Goal: Find specific page/section: Find specific page/section

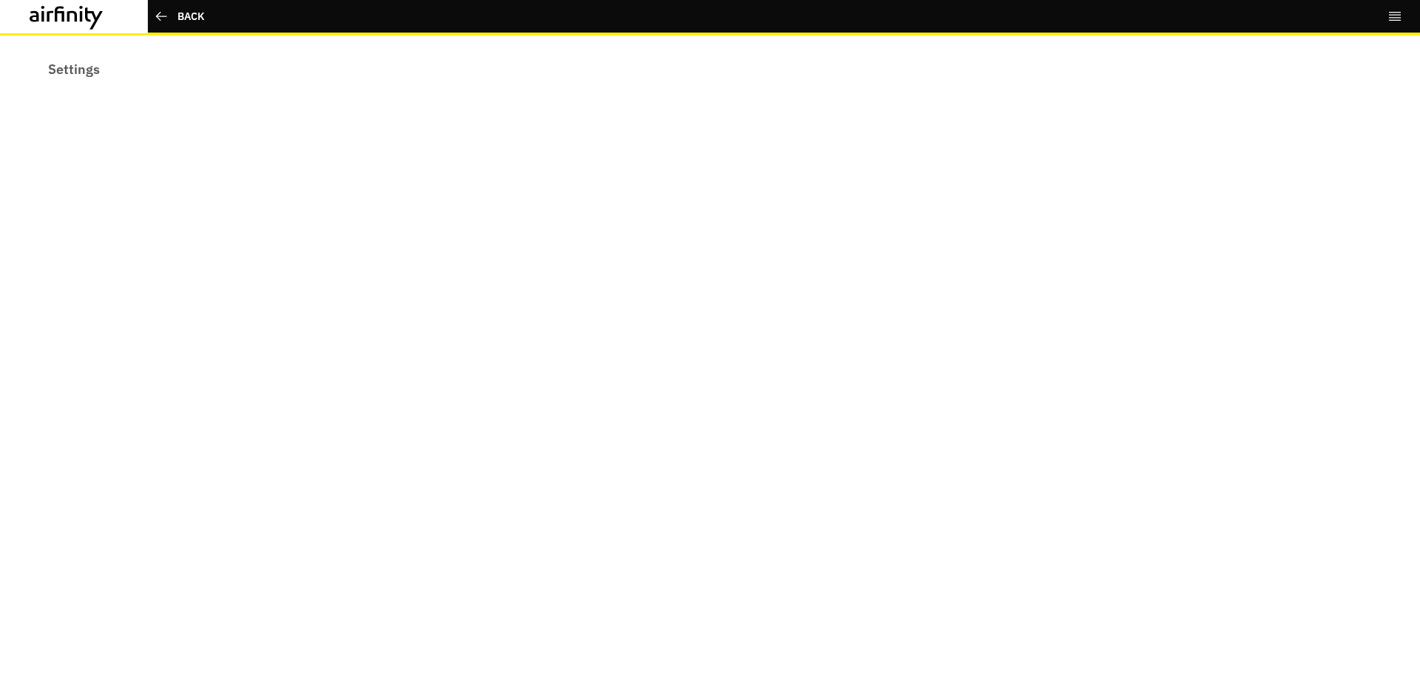
click at [1393, 19] on icon "right-menu" at bounding box center [1394, 16] width 15 height 15
click at [1224, 84] on link "Settings" at bounding box center [1291, 85] width 220 height 27
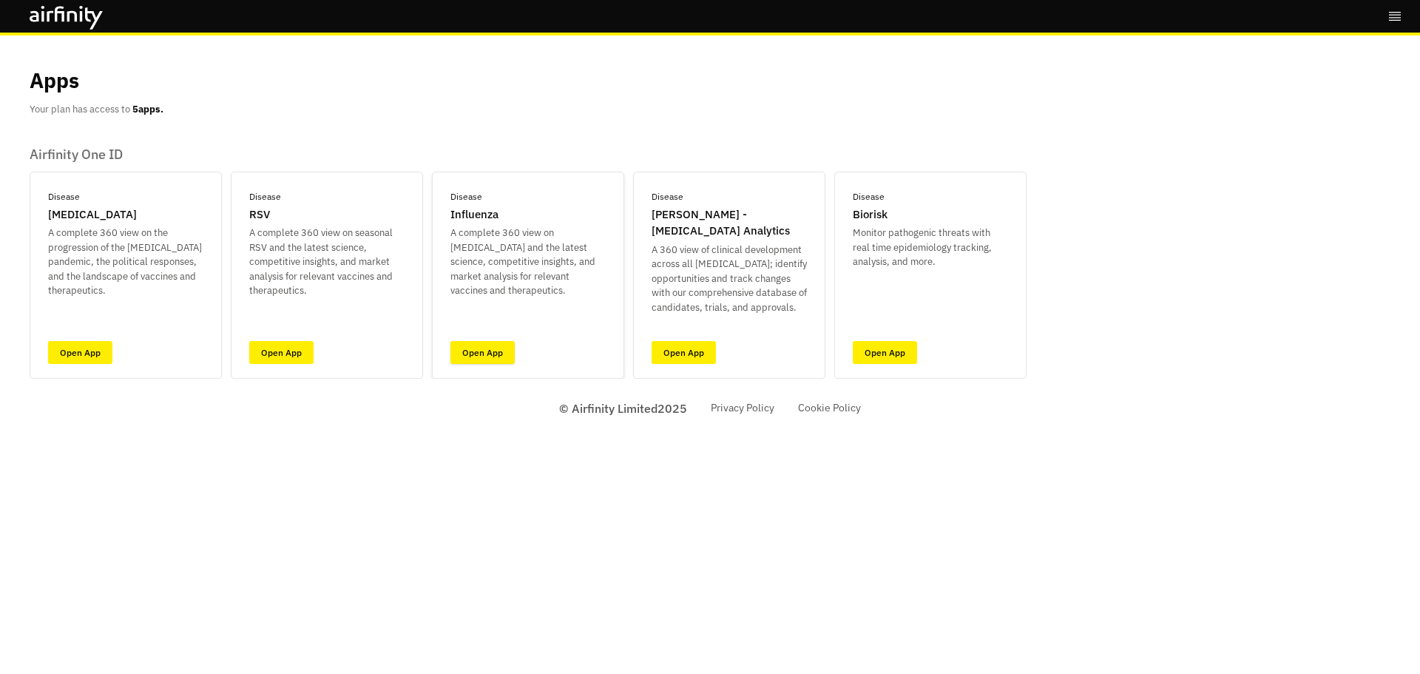
click at [480, 356] on link "Open App" at bounding box center [482, 352] width 64 height 23
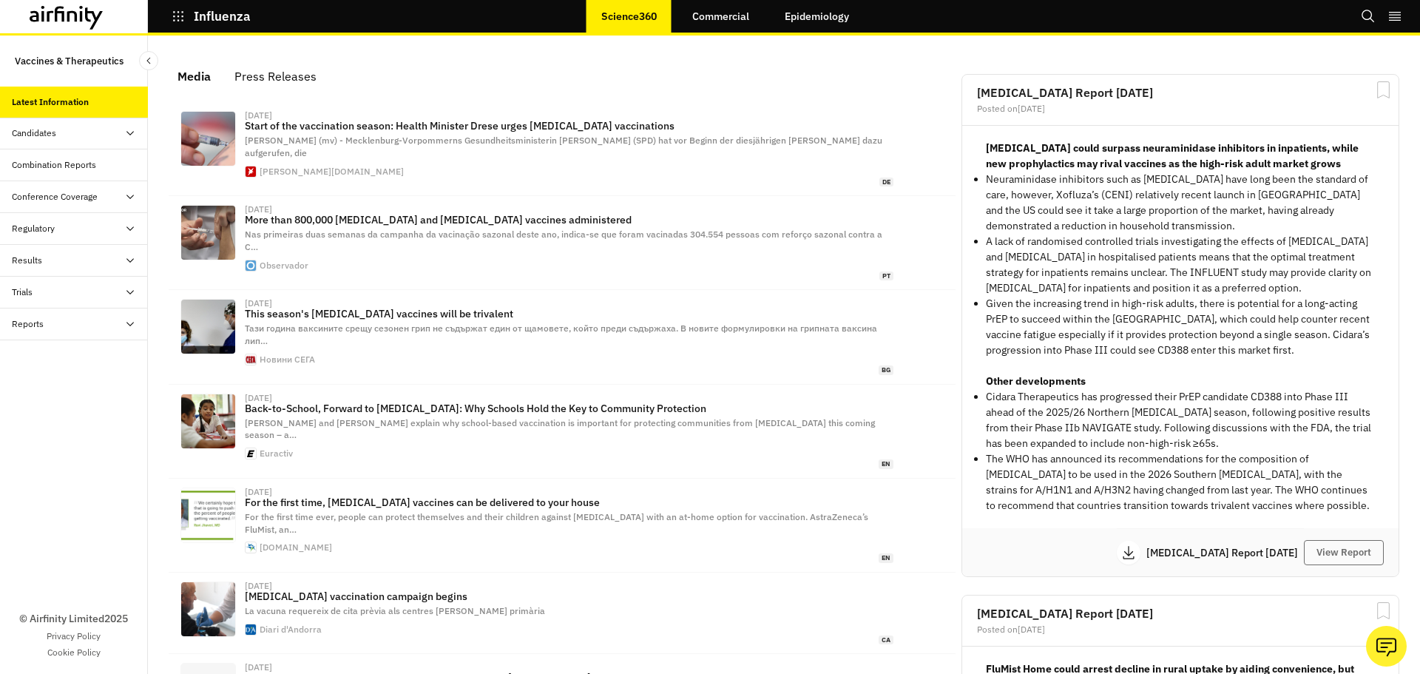
scroll to position [923, 433]
click at [1401, 14] on icon "right-menu" at bounding box center [1394, 16] width 15 height 15
click at [1291, 82] on link "Settings" at bounding box center [1291, 85] width 220 height 27
